Goal: Check status: Check status

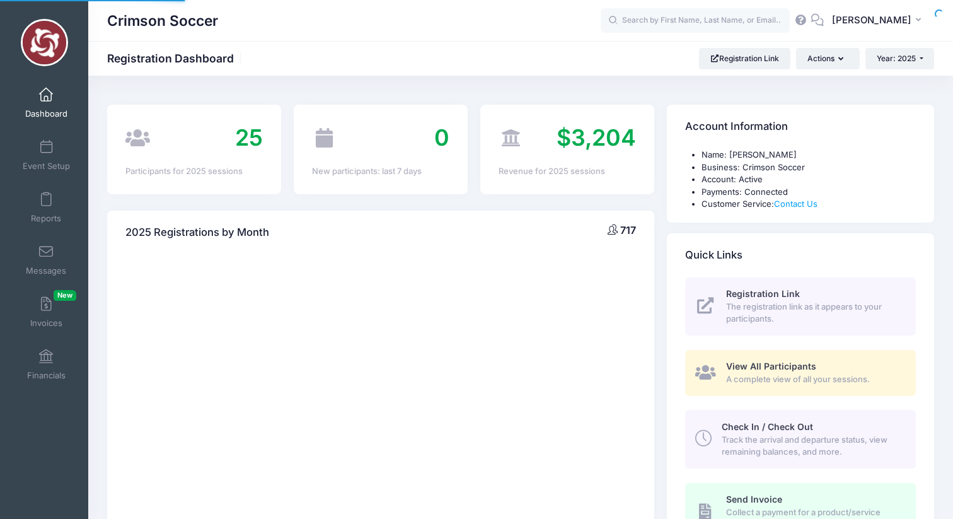
select select
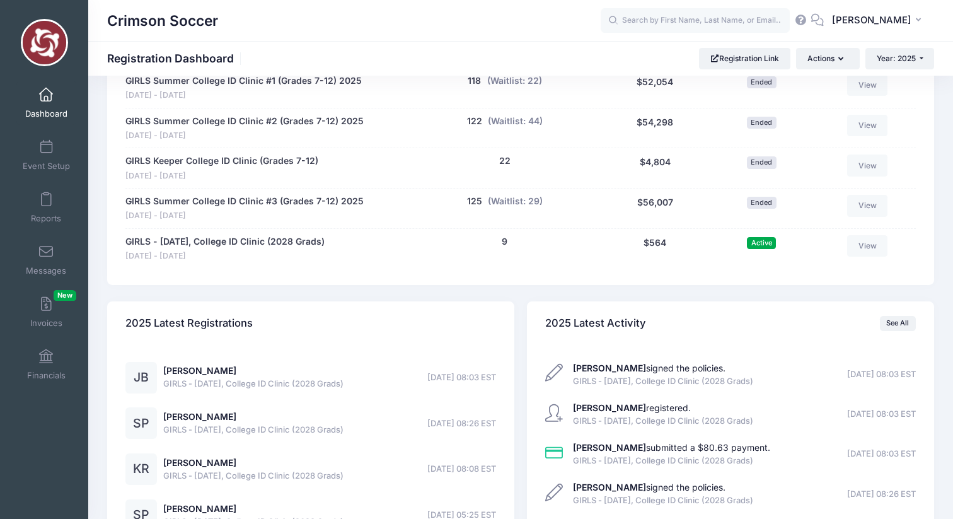
scroll to position [1090, 0]
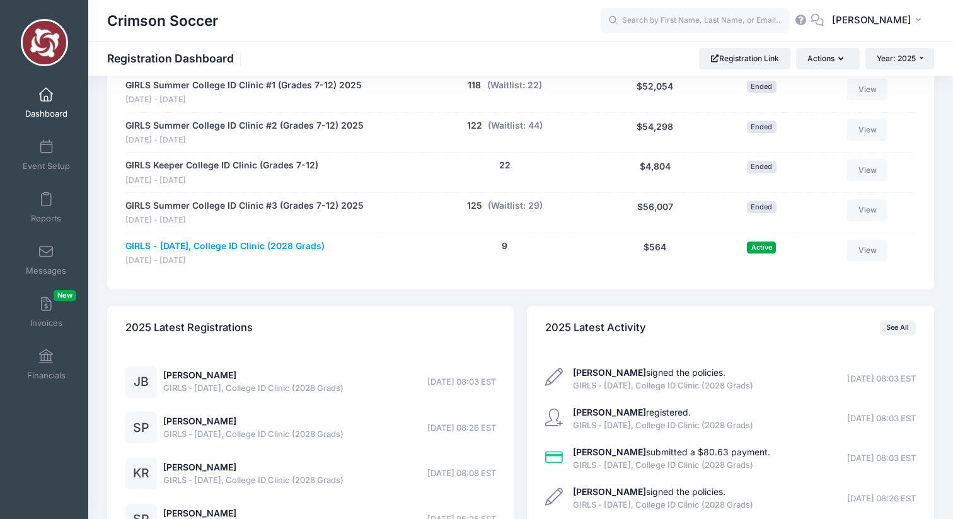
click at [304, 240] on link "GIRLS - October 11, College ID Clinic (2028 Grads)" at bounding box center [224, 246] width 199 height 13
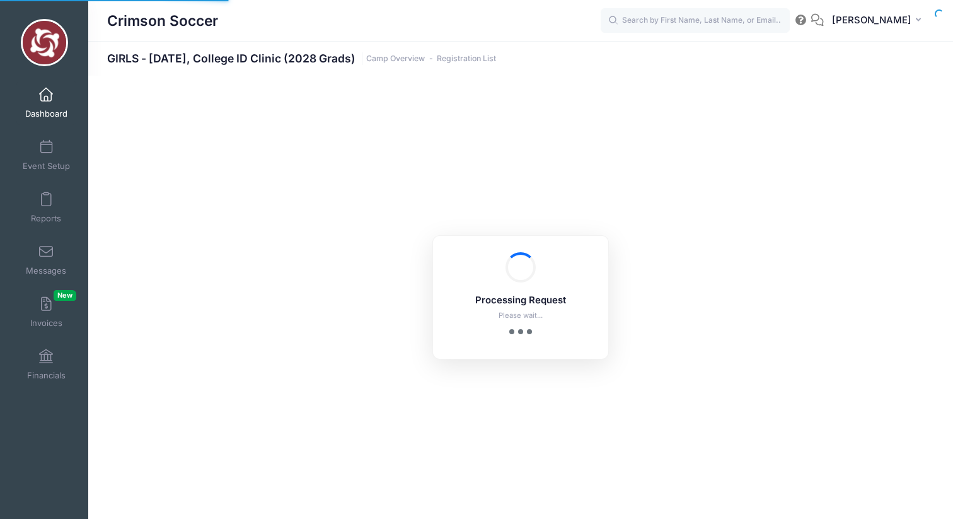
select select "10"
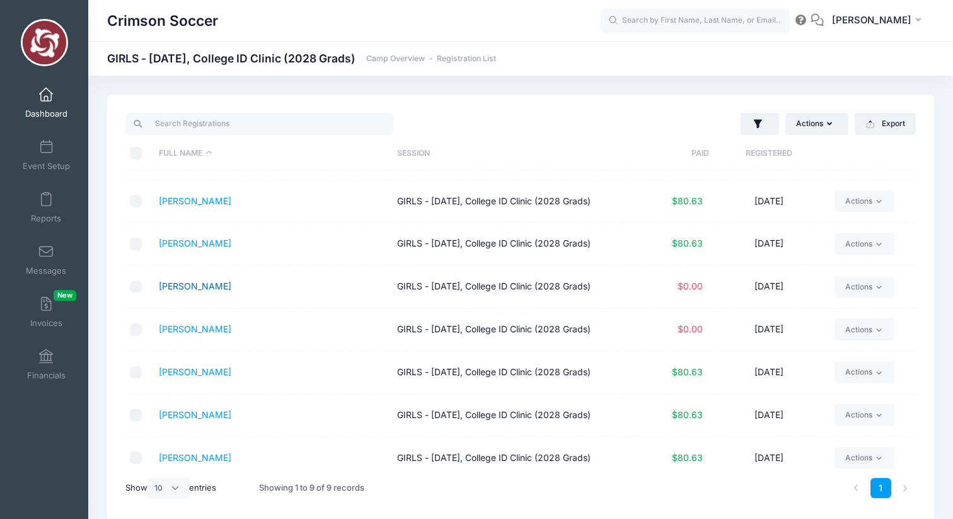
scroll to position [18, 0]
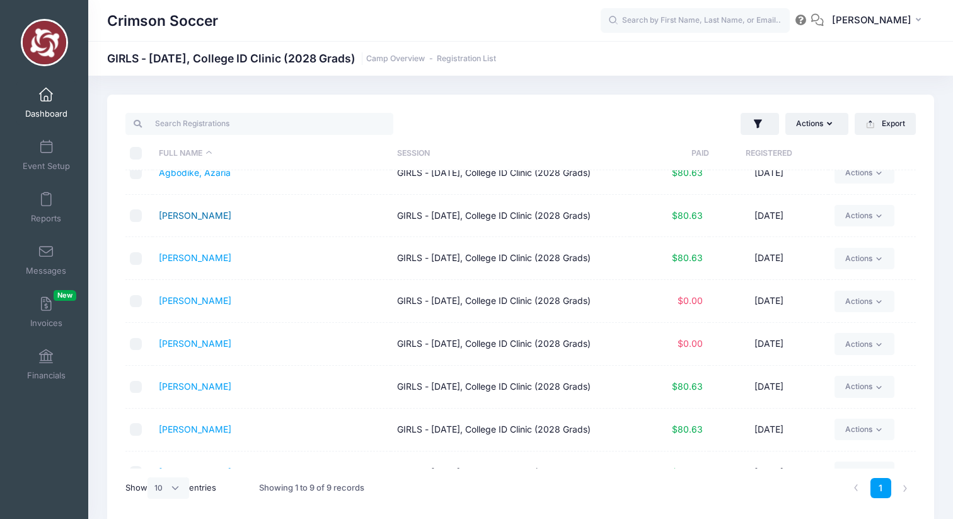
click at [203, 217] on link "Bradley, Julia" at bounding box center [195, 215] width 72 height 11
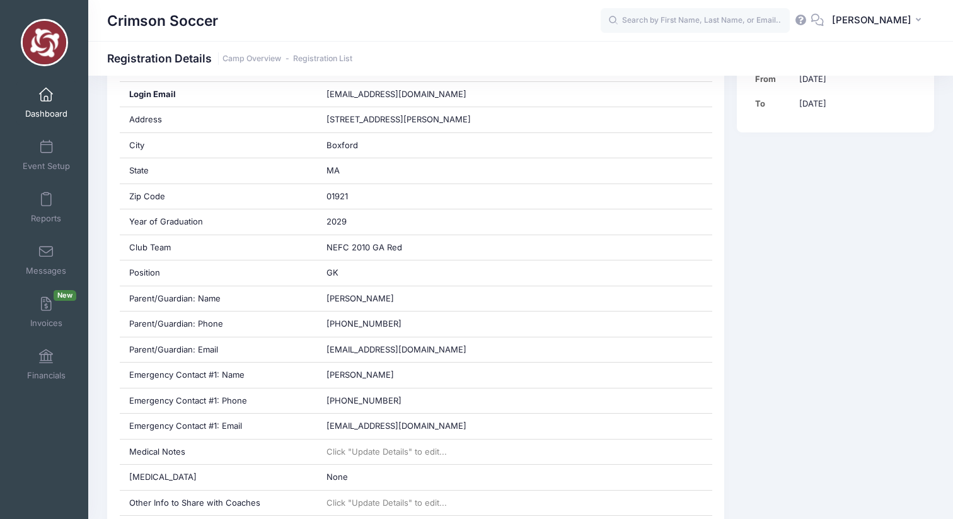
scroll to position [361, 0]
